Goal: Information Seeking & Learning: Check status

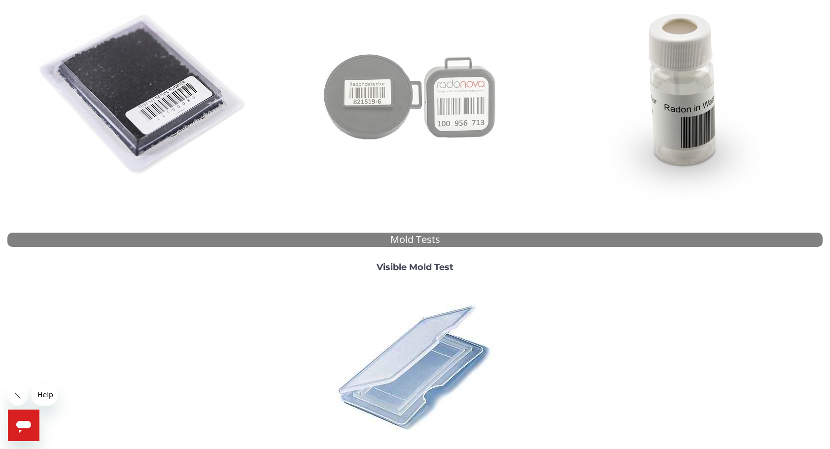
scroll to position [265, 0]
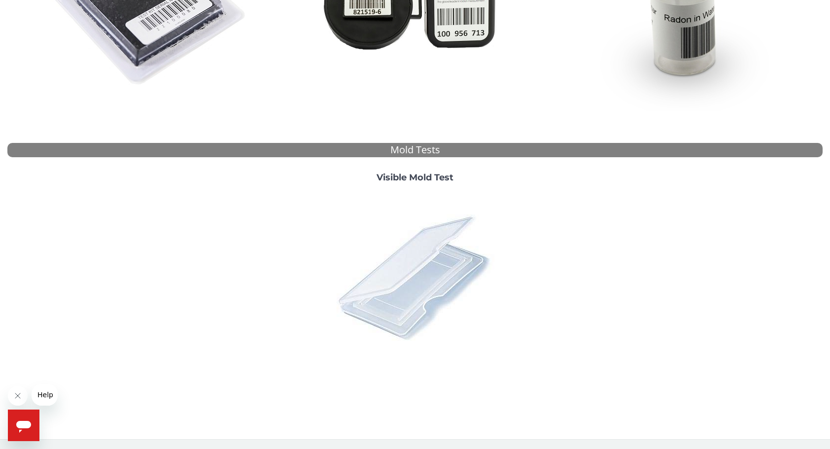
click at [386, 285] on img at bounding box center [415, 277] width 173 height 173
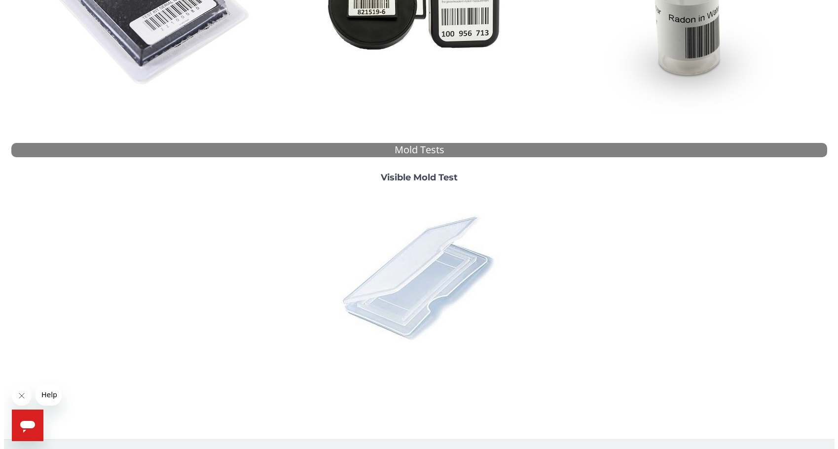
scroll to position [0, 0]
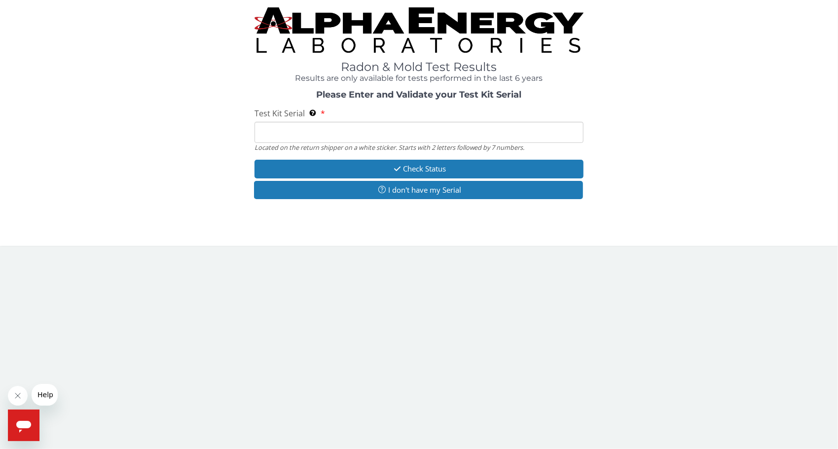
click at [344, 124] on input "Test Kit Serial Located on the return shipper on a white sticker. Starts with 2…" at bounding box center [418, 132] width 329 height 21
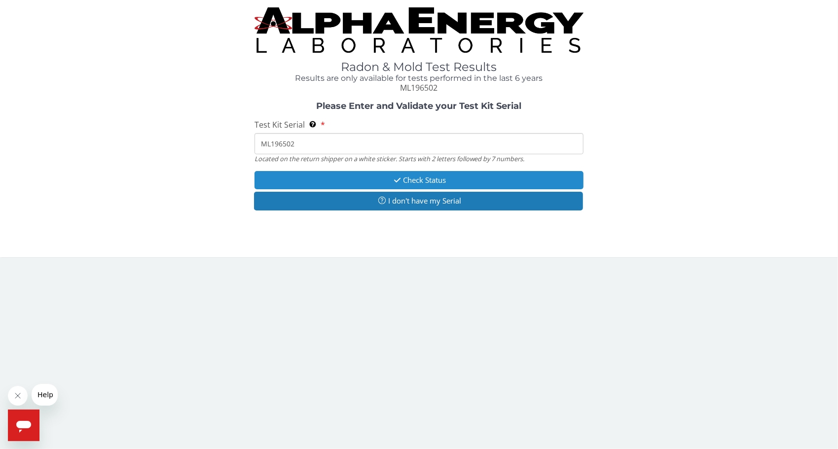
type input "ML196502"
click at [368, 179] on button "Check Status" at bounding box center [418, 180] width 329 height 18
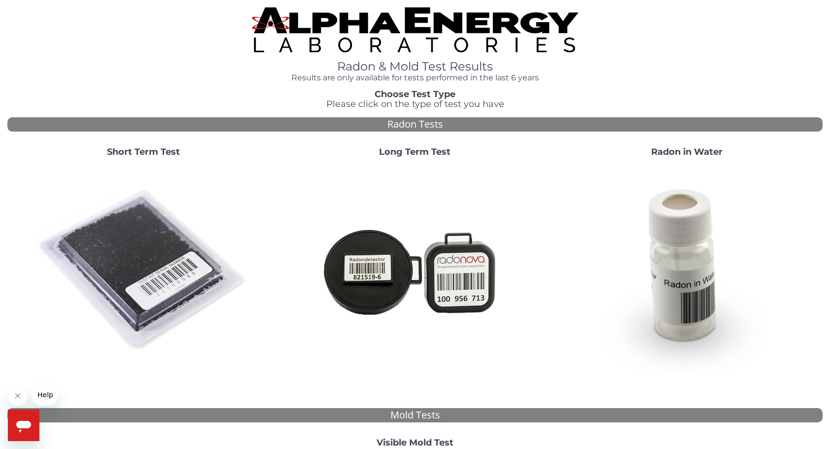
click at [365, 231] on img at bounding box center [415, 271] width 212 height 212
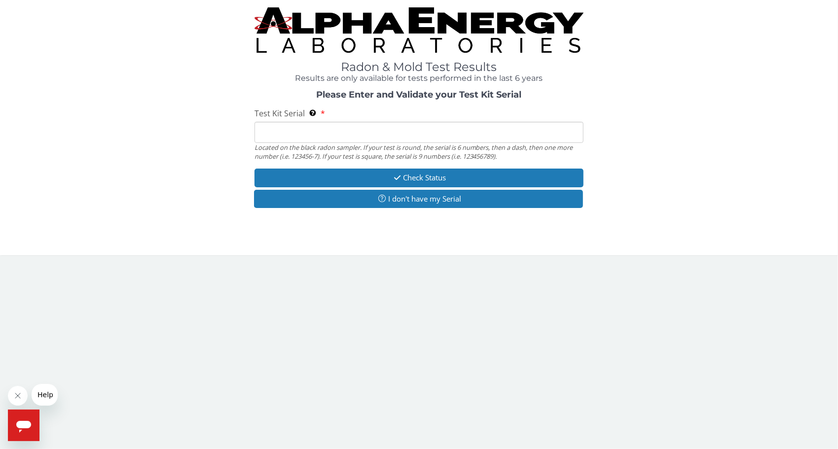
click at [346, 130] on input "Test Kit Serial Located on the black radon sampler. If your test is round, the …" at bounding box center [418, 132] width 329 height 21
type input "ML196502"
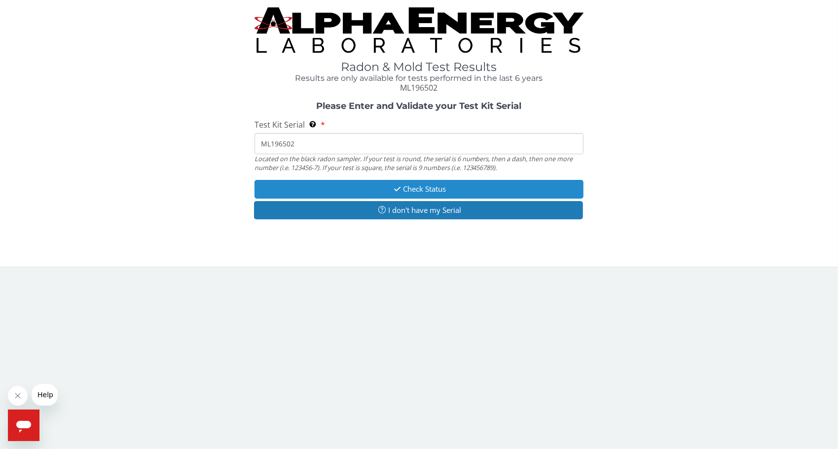
click at [335, 190] on button "Check Status" at bounding box center [418, 189] width 329 height 18
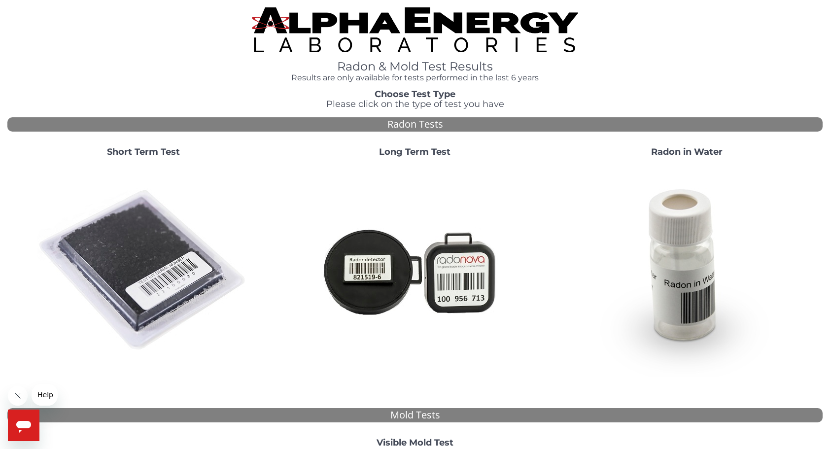
scroll to position [265, 0]
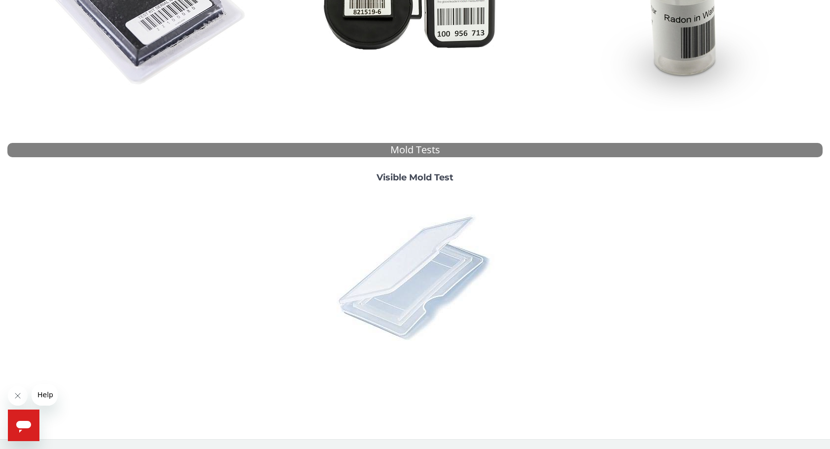
click at [400, 263] on img at bounding box center [415, 277] width 173 height 173
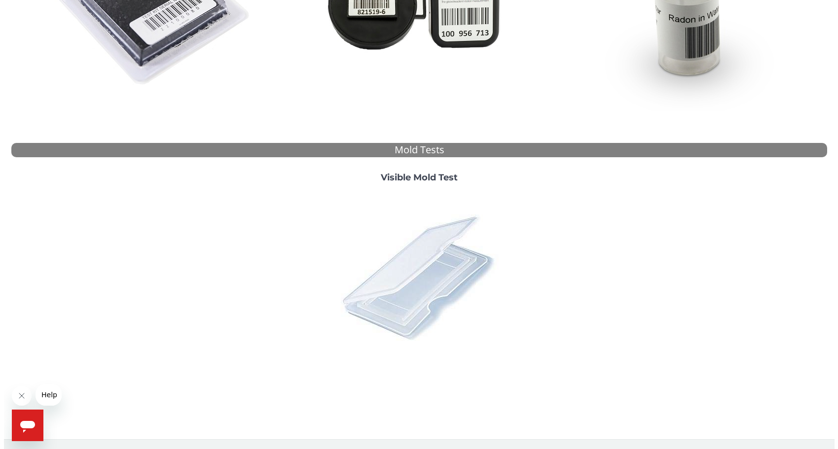
scroll to position [0, 0]
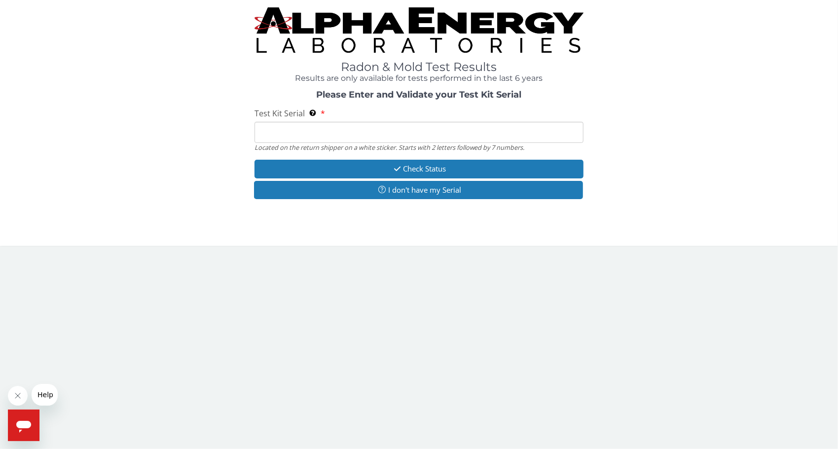
click at [342, 141] on input "Test Kit Serial Located on the return shipper on a white sticker. Starts with 2…" at bounding box center [418, 132] width 329 height 21
type input "ML196502"
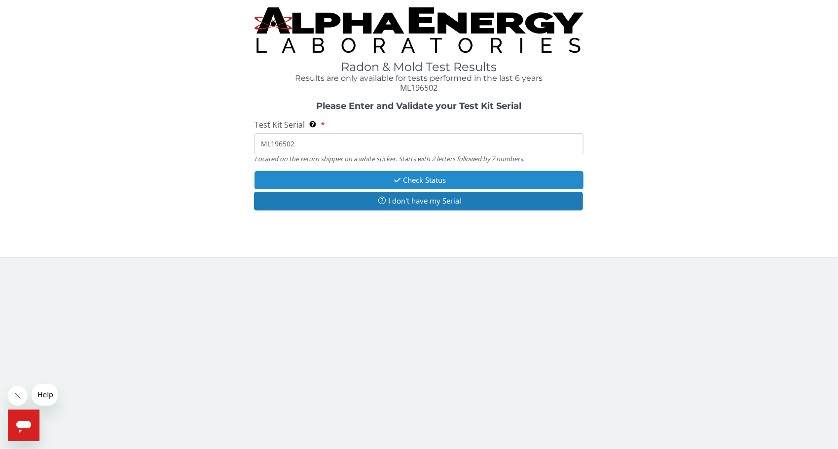
click at [330, 188] on button "Check Status" at bounding box center [418, 180] width 329 height 18
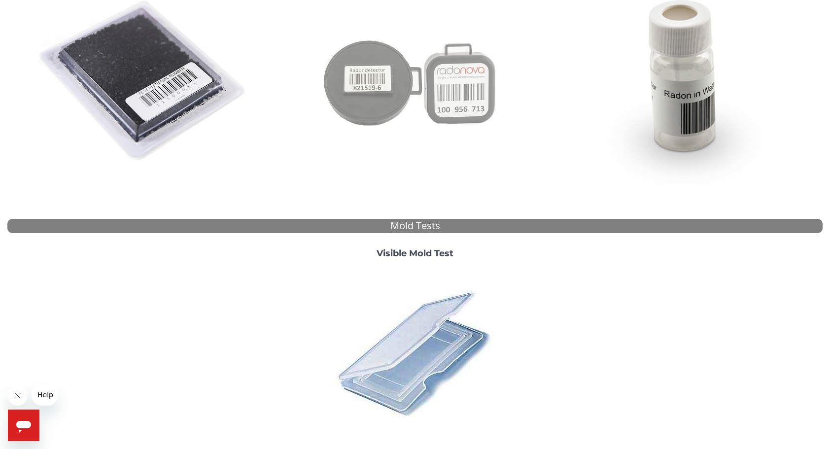
scroll to position [265, 0]
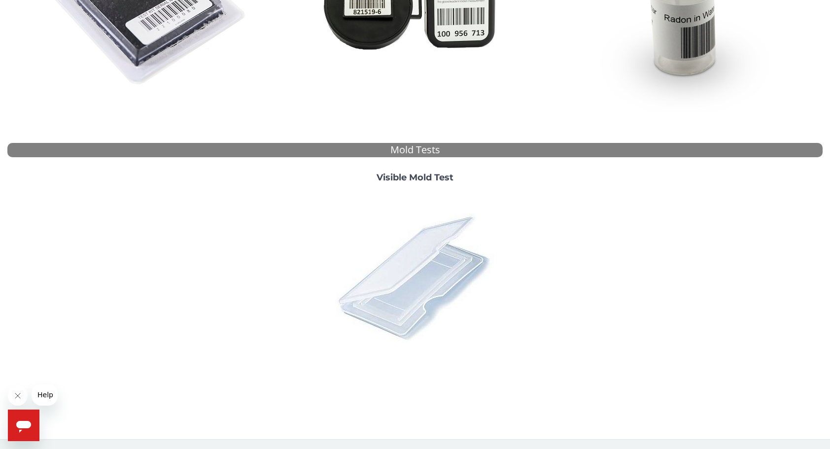
click at [416, 260] on img at bounding box center [415, 277] width 173 height 173
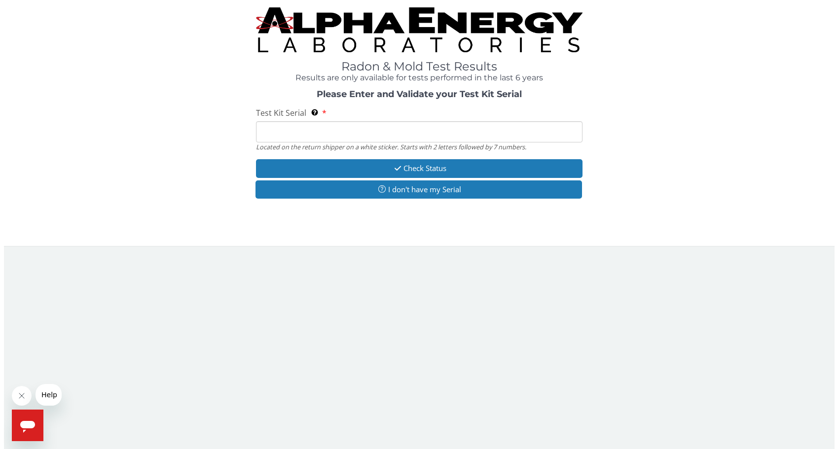
scroll to position [0, 0]
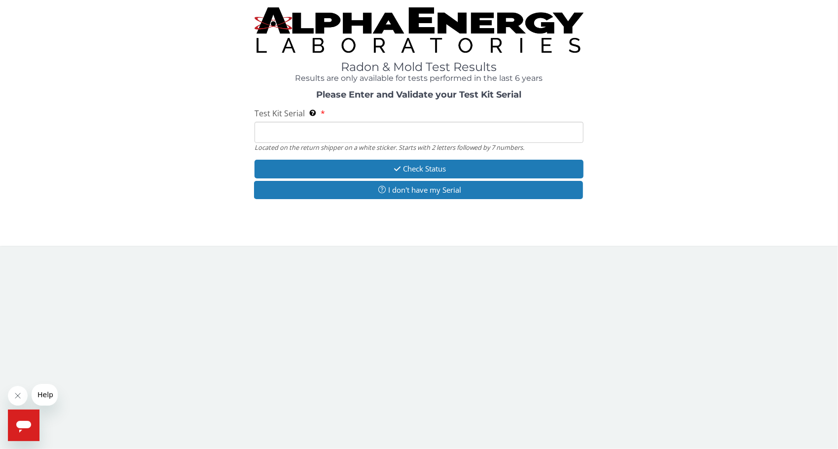
click at [351, 139] on input "Test Kit Serial Located on the return shipper on a white sticker. Starts with 2…" at bounding box center [418, 132] width 329 height 21
type input "ML196502"
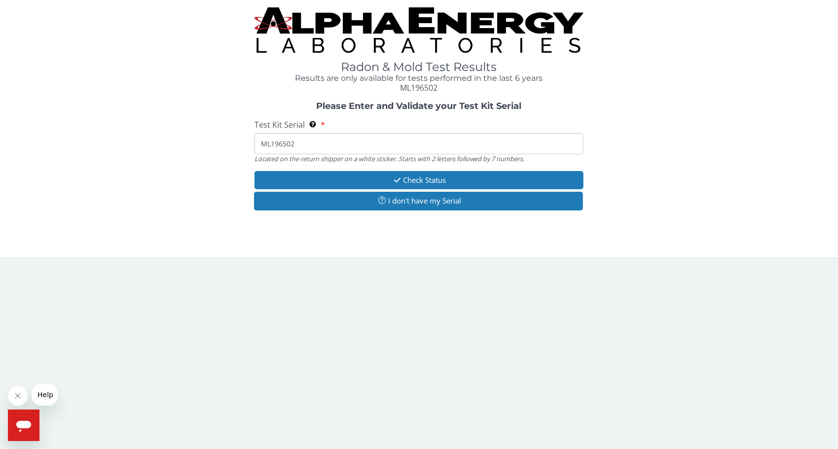
click at [309, 147] on input "ML196502" at bounding box center [418, 143] width 329 height 21
click at [672, 116] on div "Please Enter and Validate your Test Kit Serial Test Kit Serial Located on the r…" at bounding box center [418, 157] width 823 height 111
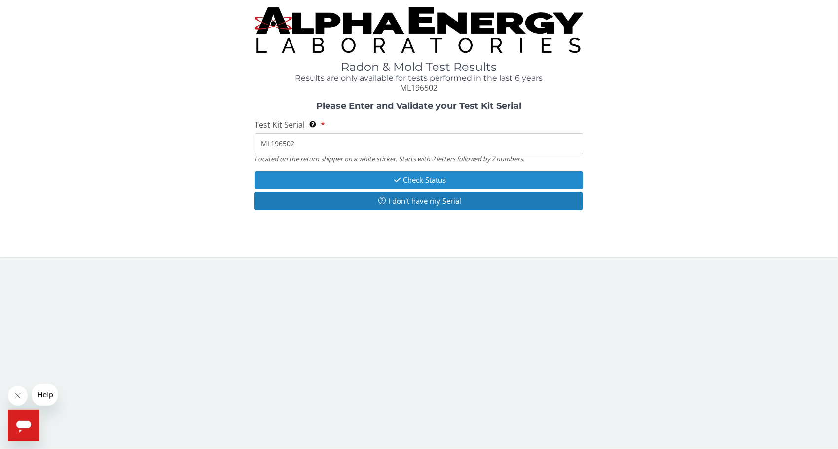
click at [511, 174] on button "Check Status" at bounding box center [418, 180] width 329 height 18
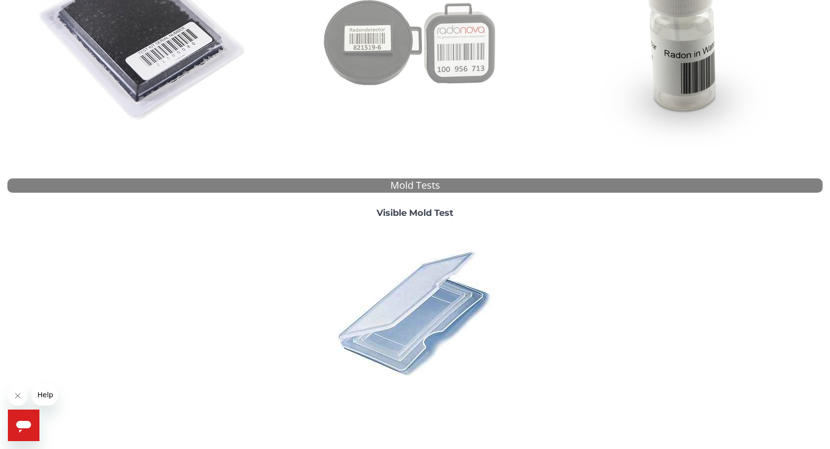
scroll to position [265, 0]
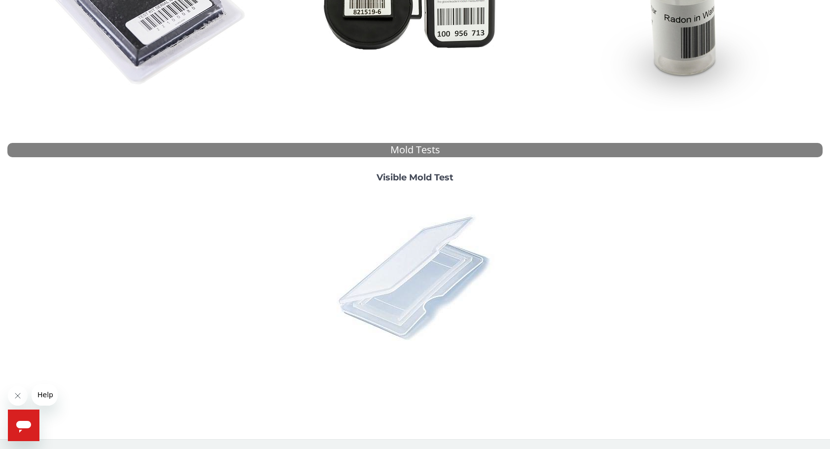
click at [408, 261] on img at bounding box center [415, 277] width 173 height 173
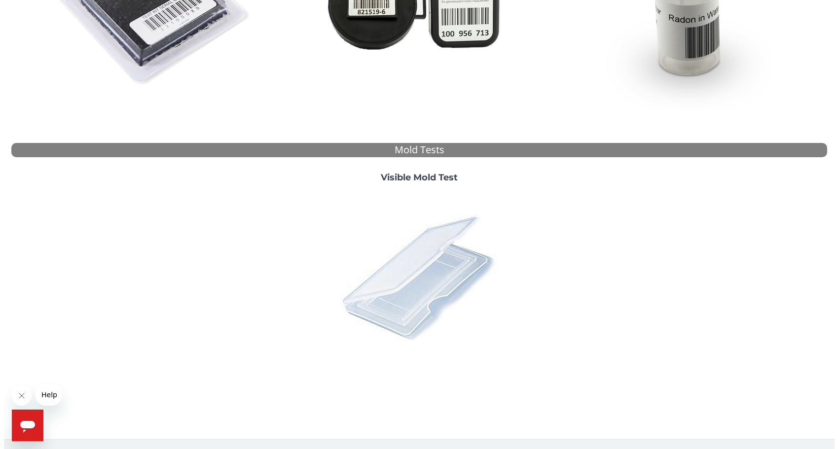
scroll to position [0, 0]
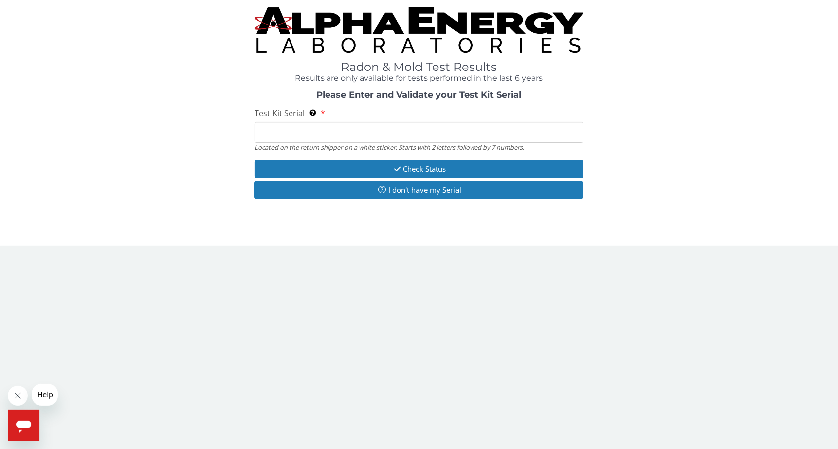
click at [360, 133] on input "Test Kit Serial Located on the return shipper on a white sticker. Starts with 2…" at bounding box center [418, 132] width 329 height 21
type input "ML196502"
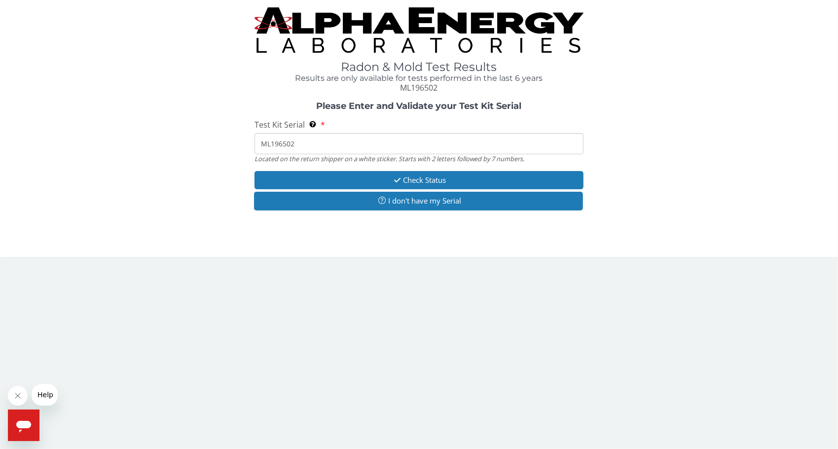
click at [296, 139] on input "ML196502" at bounding box center [418, 143] width 329 height 21
click at [342, 132] on div "Test Kit Serial Located on the return shipper on a white sticker. Starts with 2…" at bounding box center [418, 141] width 329 height 44
click at [338, 148] on input "ML196502" at bounding box center [418, 143] width 329 height 21
click at [279, 128] on span "Test Kit Serial" at bounding box center [279, 124] width 50 height 11
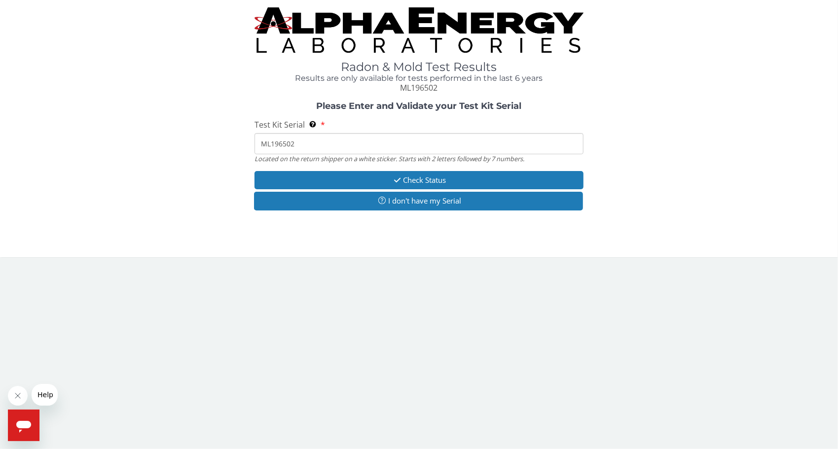
click at [279, 133] on input "ML196502" at bounding box center [418, 143] width 329 height 21
click at [279, 128] on span "Test Kit Serial" at bounding box center [279, 124] width 50 height 11
click at [279, 133] on input "ML196502" at bounding box center [418, 143] width 329 height 21
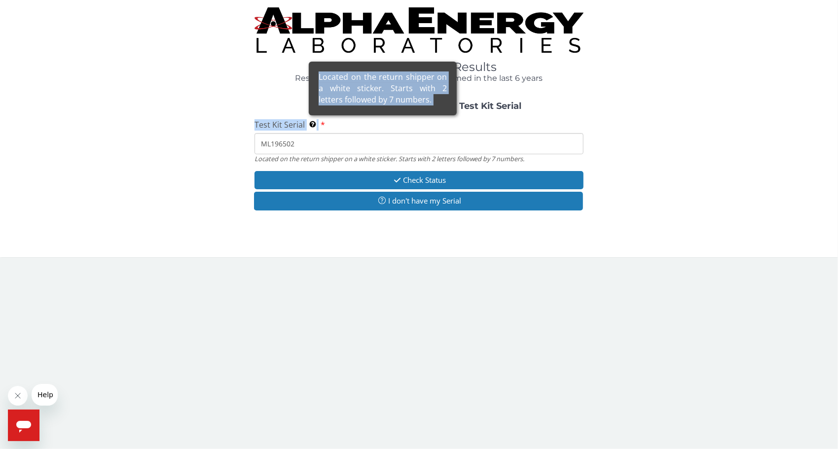
drag, startPoint x: 279, startPoint y: 128, endPoint x: 310, endPoint y: 123, distance: 31.5
click at [310, 123] on label "Test Kit Serial Located on the return shipper on a white sticker. Starts with 2…" at bounding box center [289, 124] width 71 height 11
click at [310, 133] on input "ML196502" at bounding box center [418, 143] width 329 height 21
drag, startPoint x: 310, startPoint y: 123, endPoint x: 317, endPoint y: 125, distance: 6.7
click at [317, 125] on span "Located on the return shipper on a white sticker. Starts with 2 letters followe…" at bounding box center [314, 124] width 10 height 11
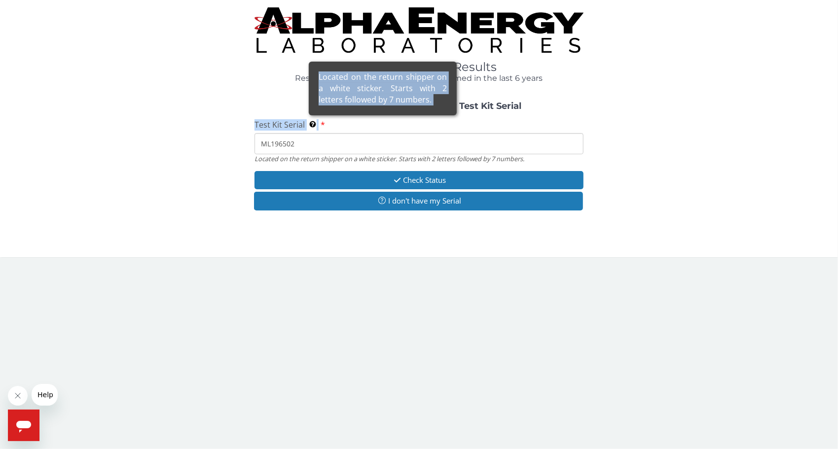
click at [317, 133] on input "ML196502" at bounding box center [418, 143] width 329 height 21
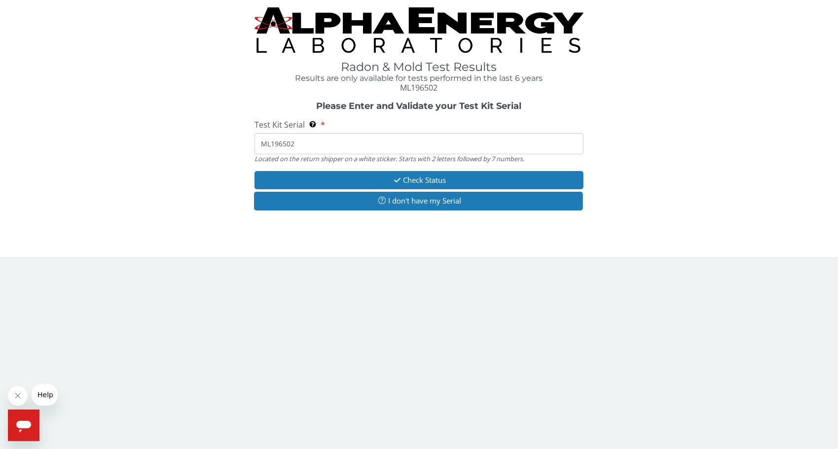
click at [279, 142] on input "ML196502" at bounding box center [418, 143] width 329 height 21
click at [295, 143] on input "ML196502" at bounding box center [418, 143] width 329 height 21
